Goal: Task Accomplishment & Management: Manage account settings

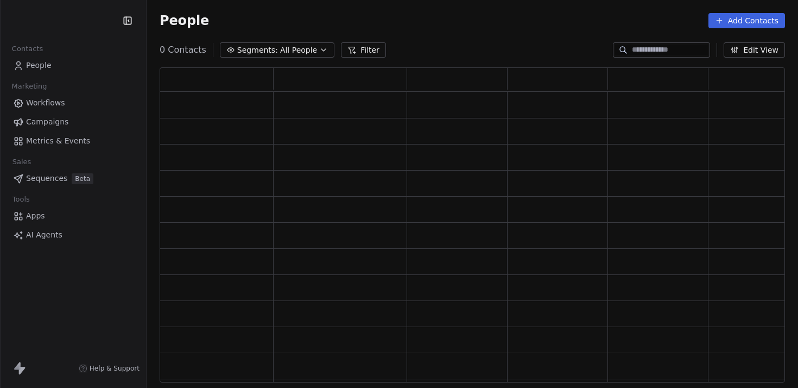
scroll to position [307, 617]
